Goal: Find specific page/section: Find specific page/section

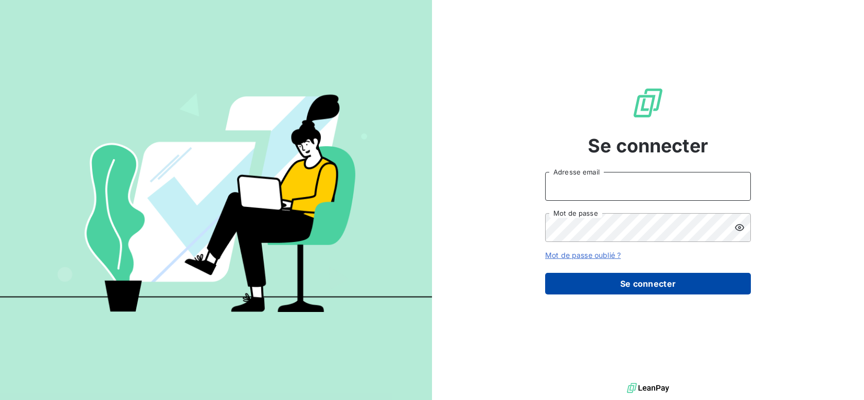
type input "[PERSON_NAME][EMAIL_ADDRESS][DOMAIN_NAME]"
click at [630, 281] on button "Se connecter" at bounding box center [648, 284] width 206 height 22
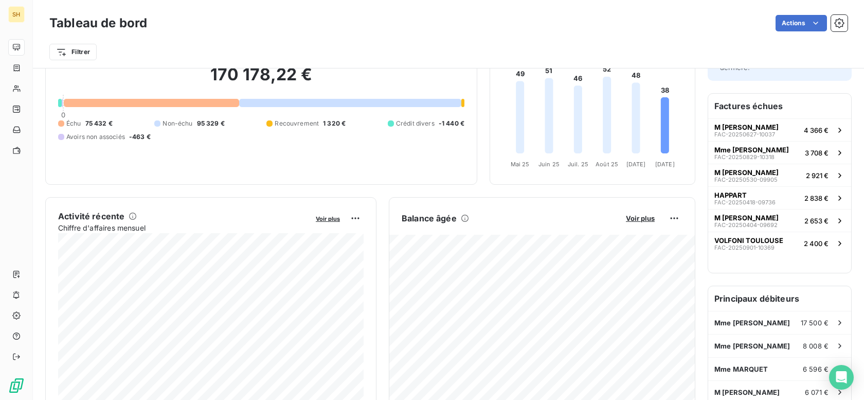
scroll to position [55, 0]
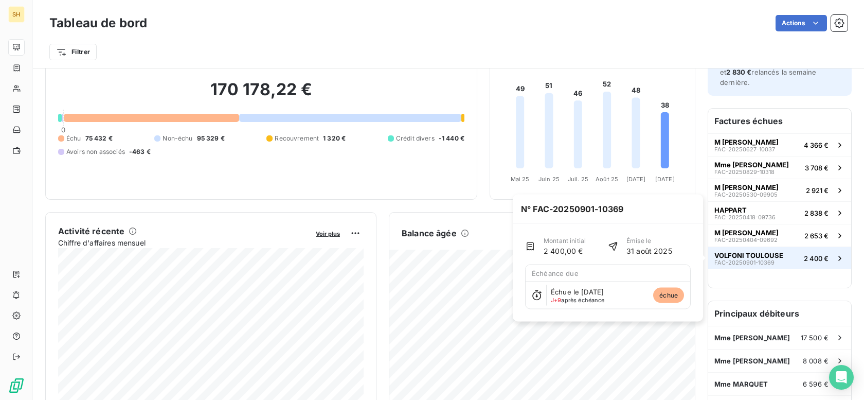
click at [781, 259] on div "VOLFONI TOULOUSE FAC-20250901-10369" at bounding box center [748, 258] width 69 height 14
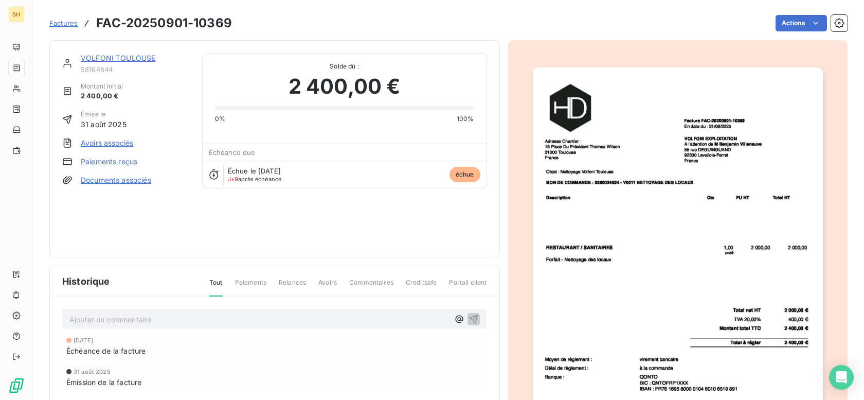
click at [133, 59] on link "VOLFONI TOULOUSE" at bounding box center [118, 57] width 75 height 9
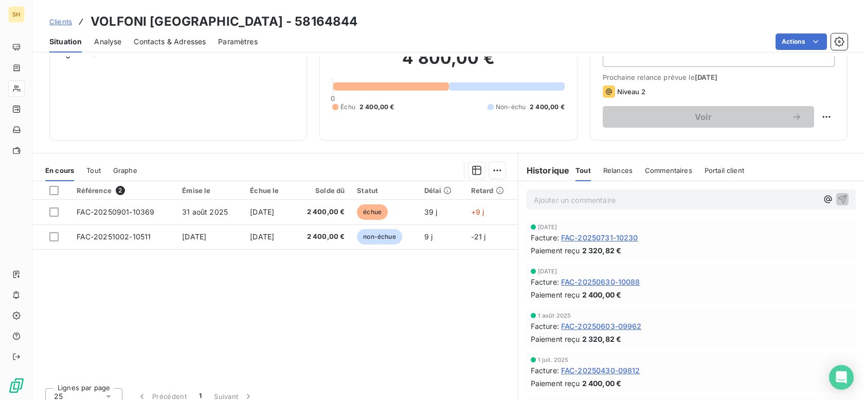
scroll to position [55, 0]
